Goal: Transaction & Acquisition: Download file/media

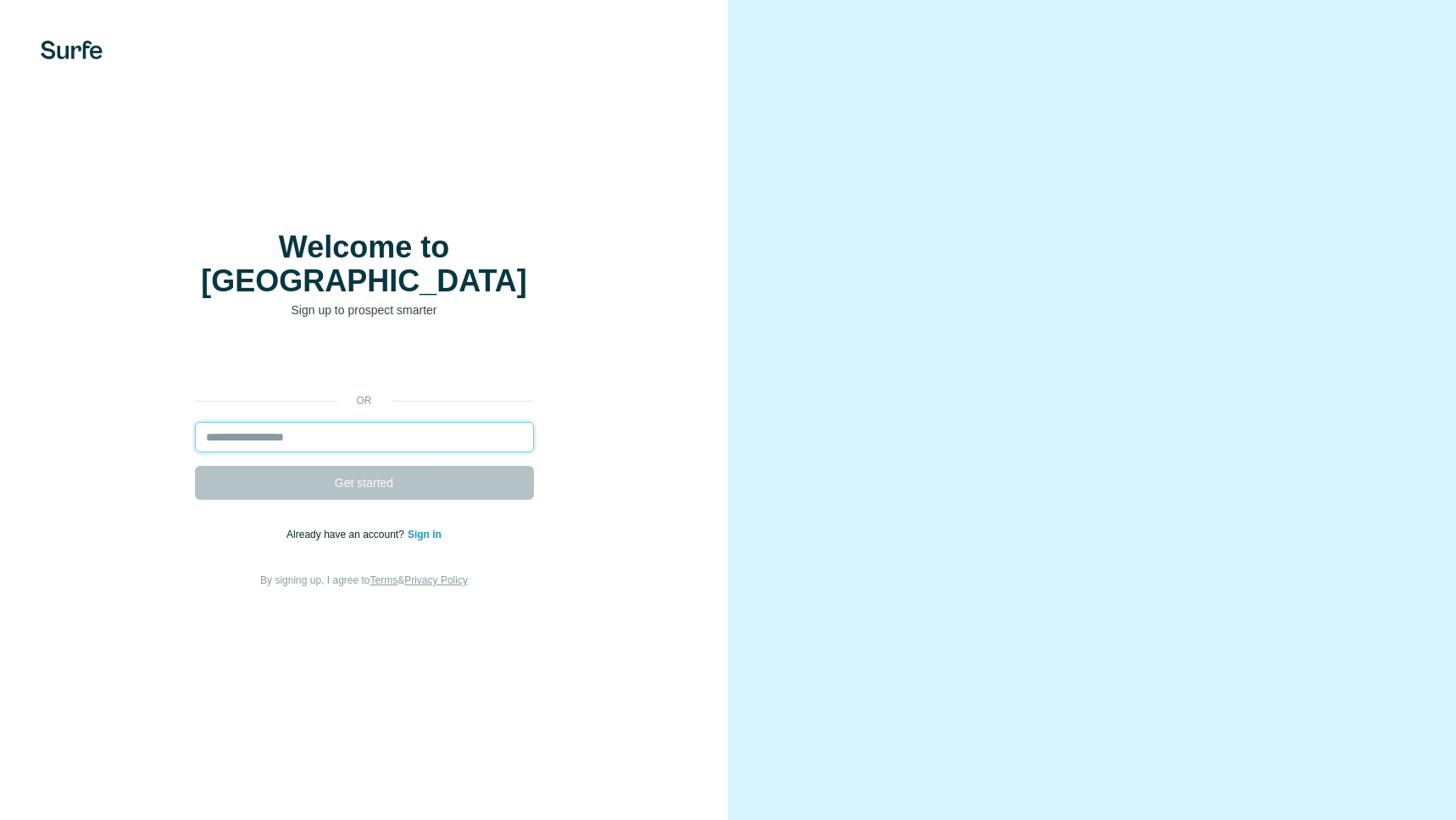
click at [267, 422] on input "email" at bounding box center [364, 437] width 339 height 30
click at [276, 426] on input "email" at bounding box center [364, 437] width 339 height 30
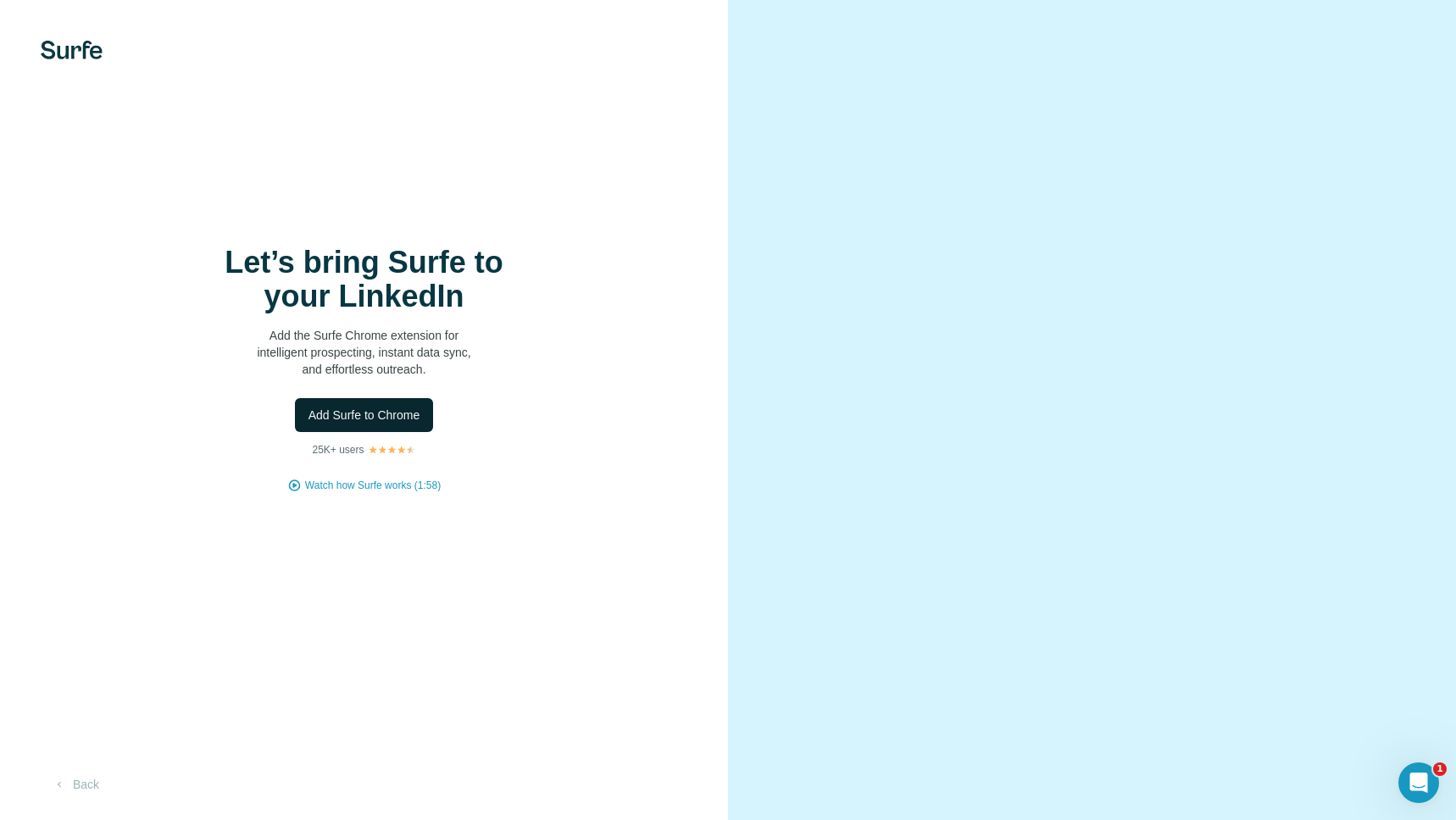
click at [332, 417] on span "Add Surfe to Chrome" at bounding box center [364, 415] width 112 height 17
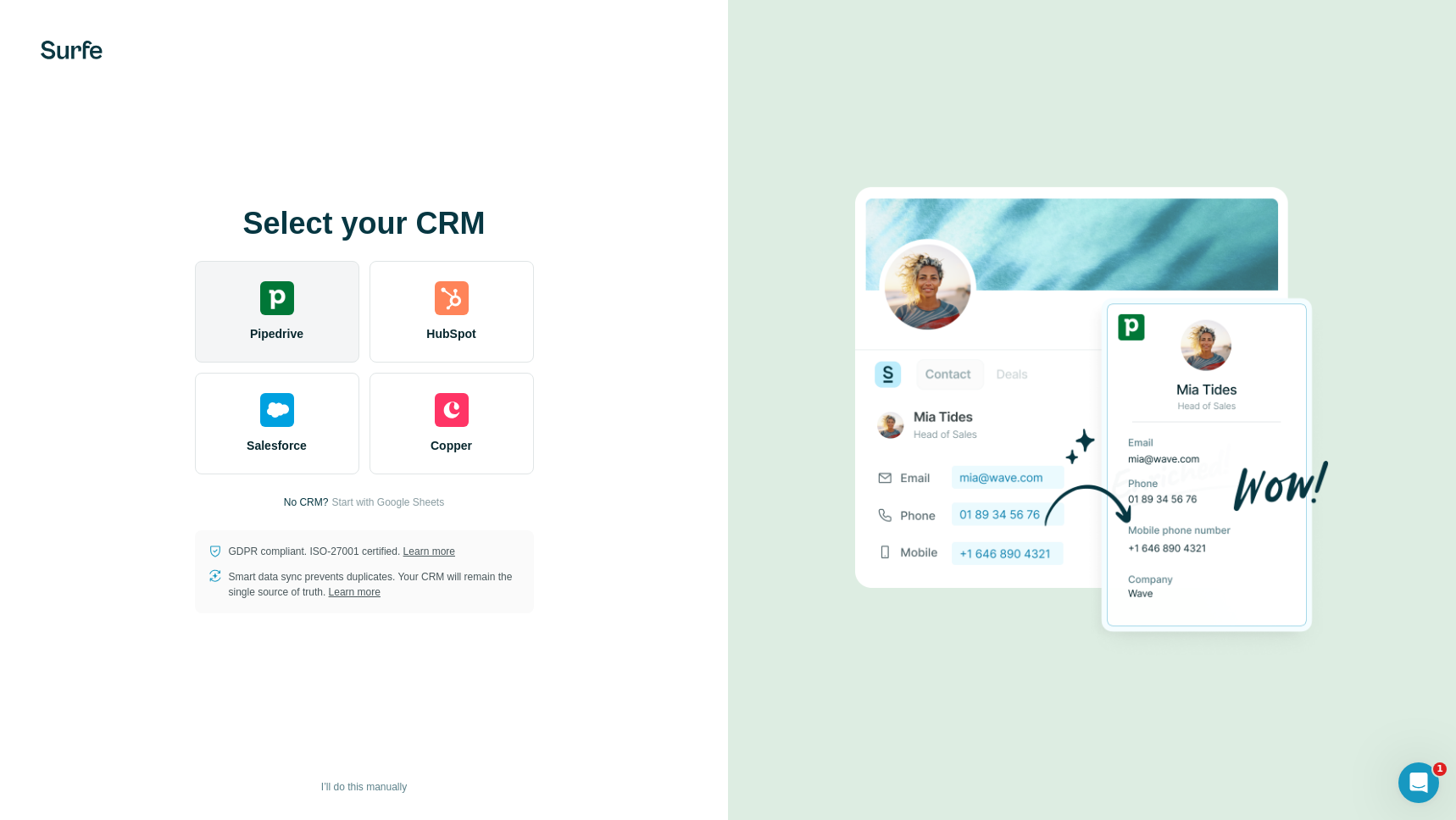
click at [280, 294] on img at bounding box center [276, 298] width 34 height 34
click at [273, 292] on img at bounding box center [276, 298] width 34 height 34
